Goal: Find specific page/section: Find specific page/section

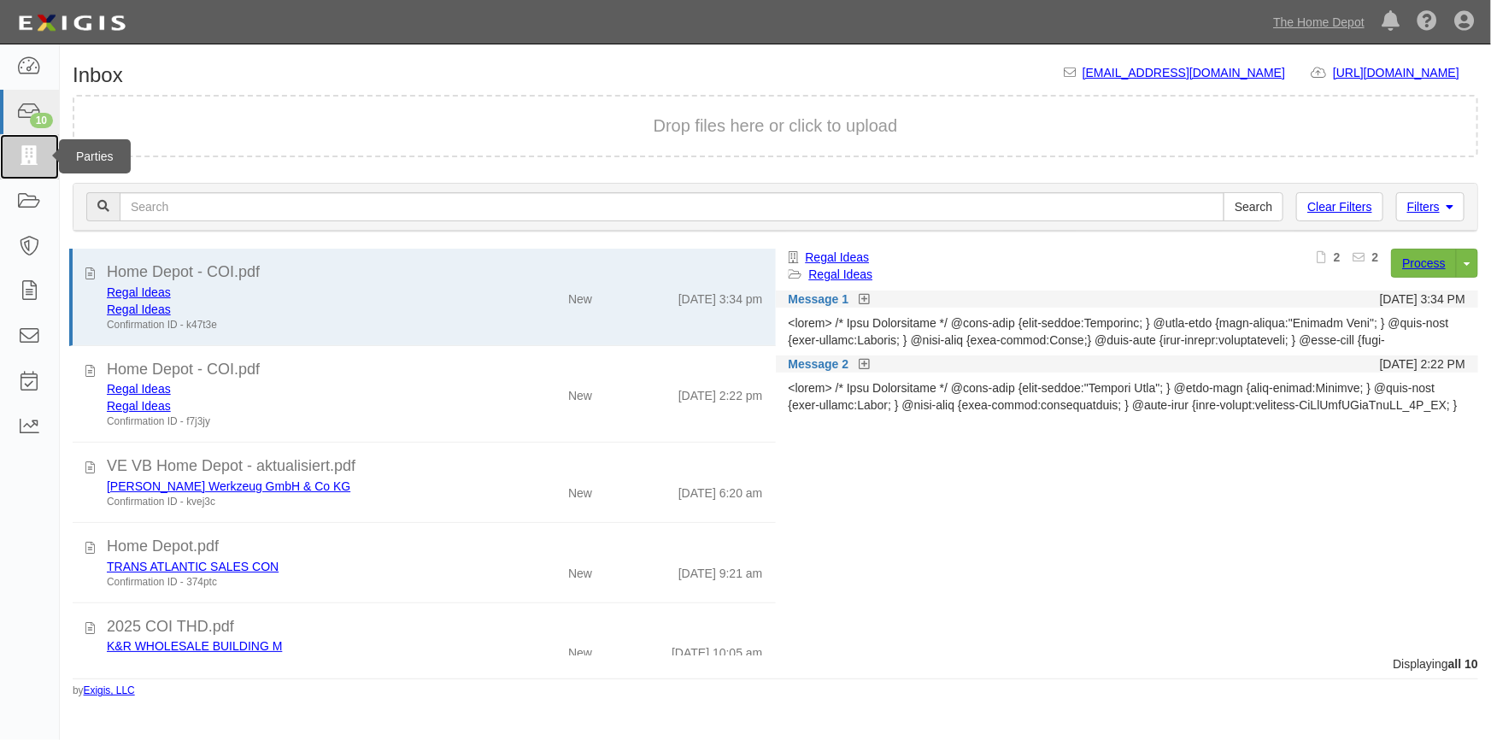
click at [21, 153] on icon at bounding box center [29, 157] width 24 height 20
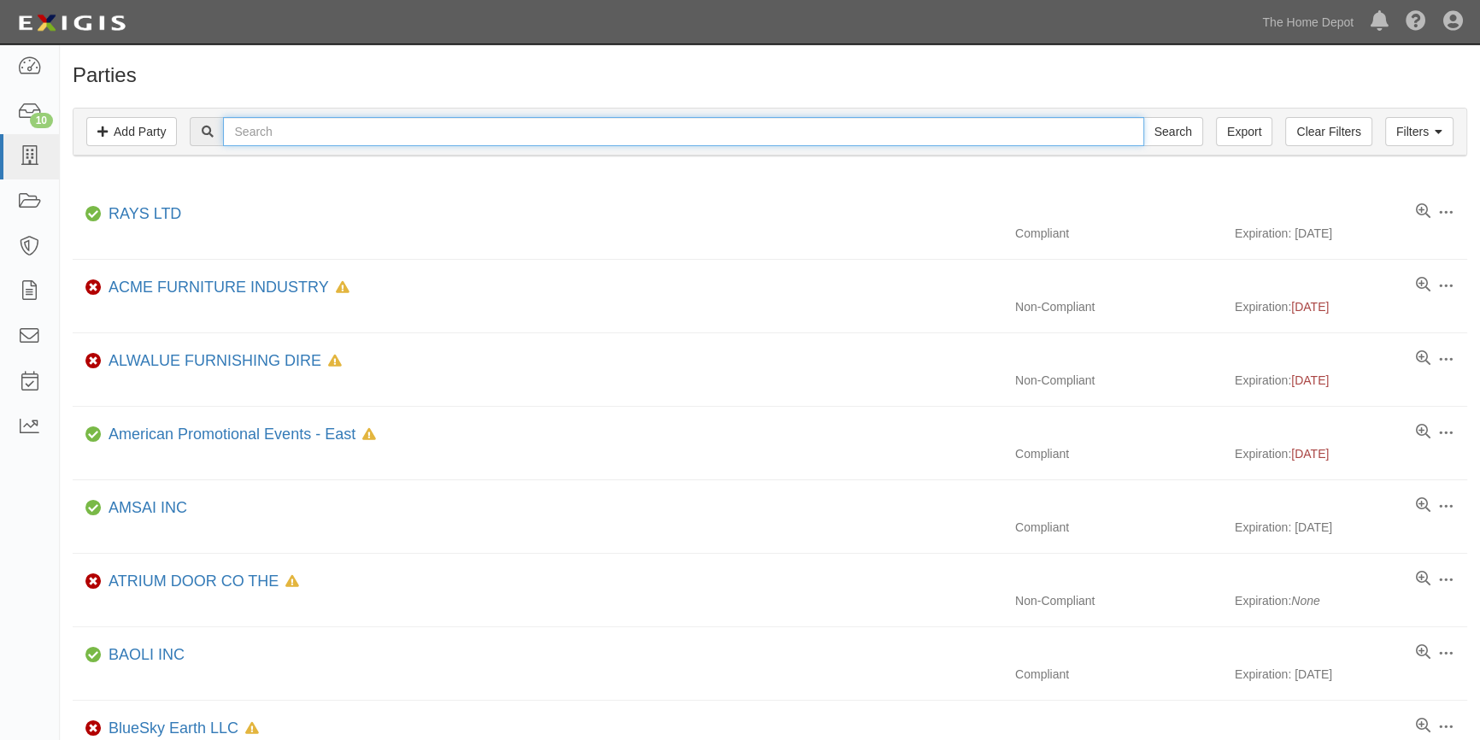
click at [273, 136] on input "text" at bounding box center [683, 131] width 920 height 29
type input "american corp"
click at [1143, 117] on input "Search" at bounding box center [1173, 131] width 60 height 29
